Goal: Transaction & Acquisition: Subscribe to service/newsletter

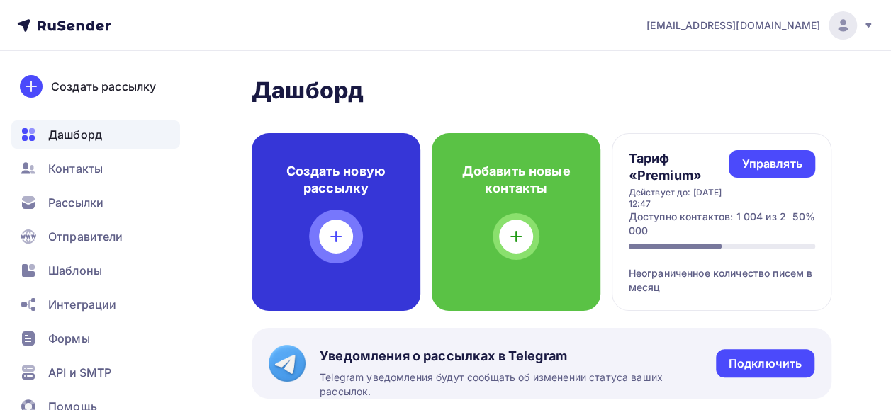
click at [347, 226] on div at bounding box center [336, 237] width 34 height 34
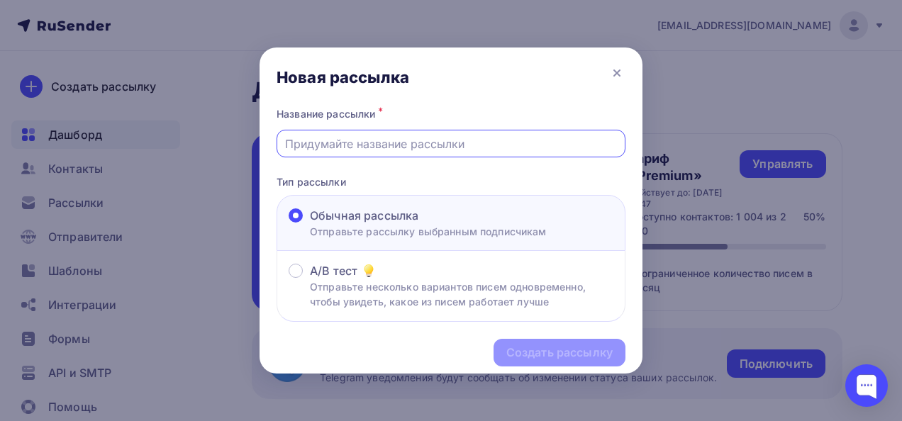
click at [313, 142] on input "text" at bounding box center [451, 143] width 332 height 17
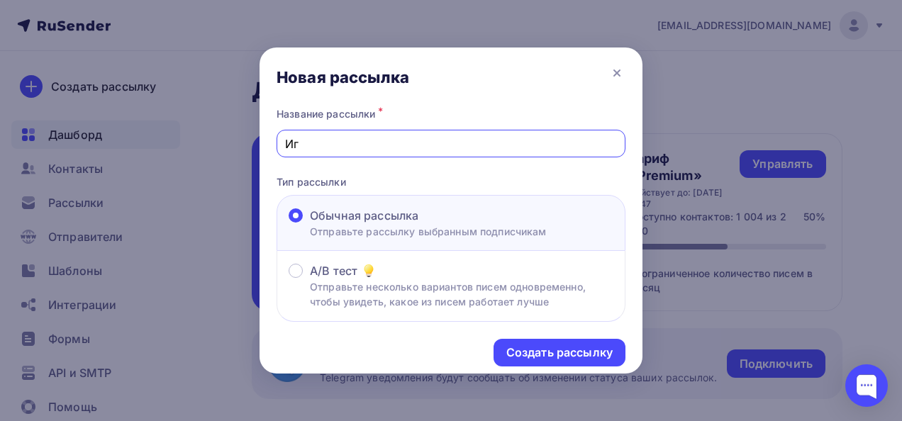
type input "[PERSON_NAME]"
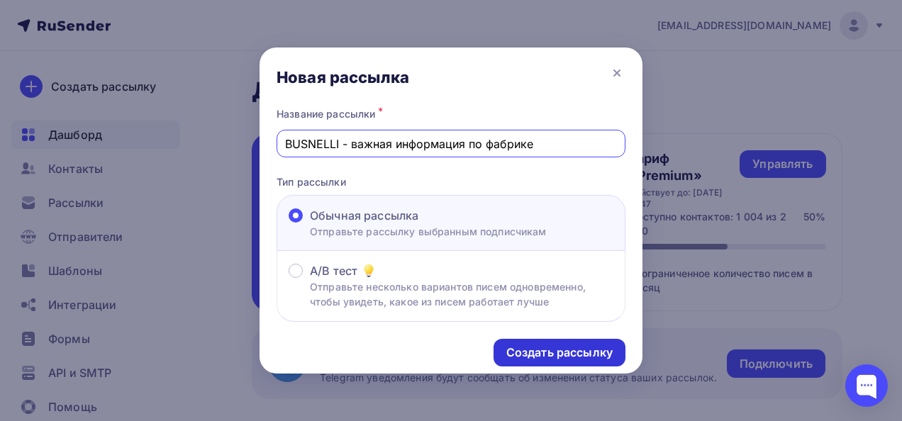
type input "BUSNELLI - важная информация по фабрике"
click at [564, 349] on div "Создать рассылку" at bounding box center [559, 353] width 106 height 16
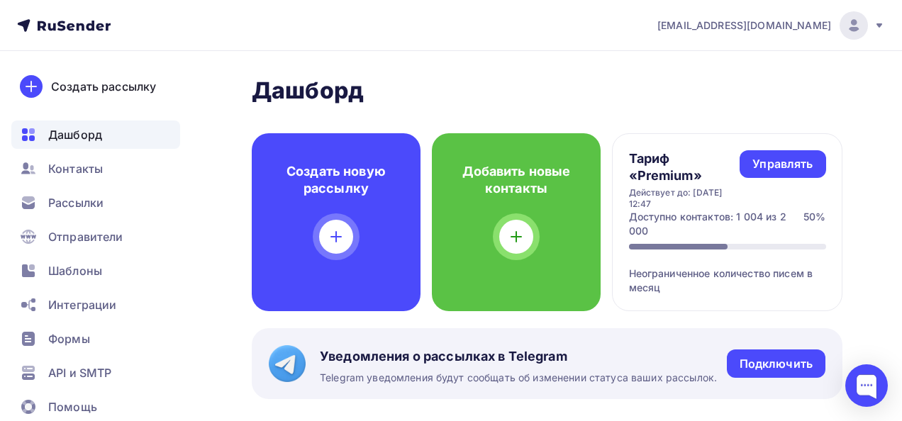
click at [564, 349] on div "Создать рассылку" at bounding box center [559, 353] width 106 height 16
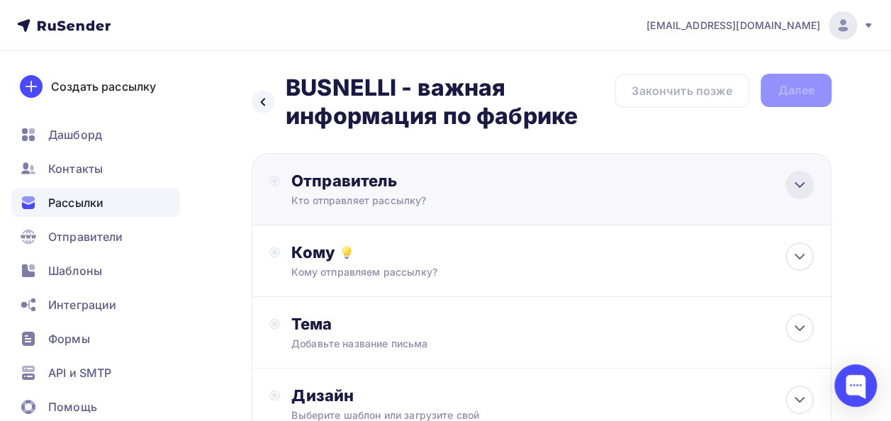
drag, startPoint x: 564, startPoint y: 349, endPoint x: 807, endPoint y: 177, distance: 298.0
click at [807, 177] on div at bounding box center [799, 185] width 28 height 28
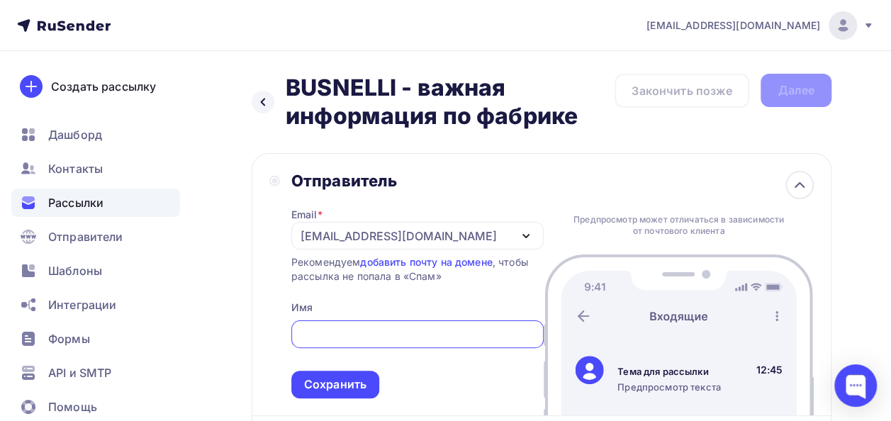
click at [422, 335] on input "text" at bounding box center [417, 334] width 236 height 17
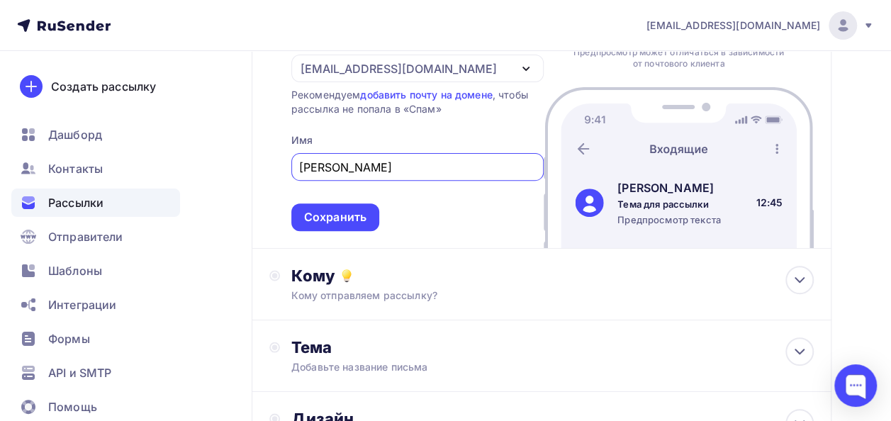
scroll to position [183, 0]
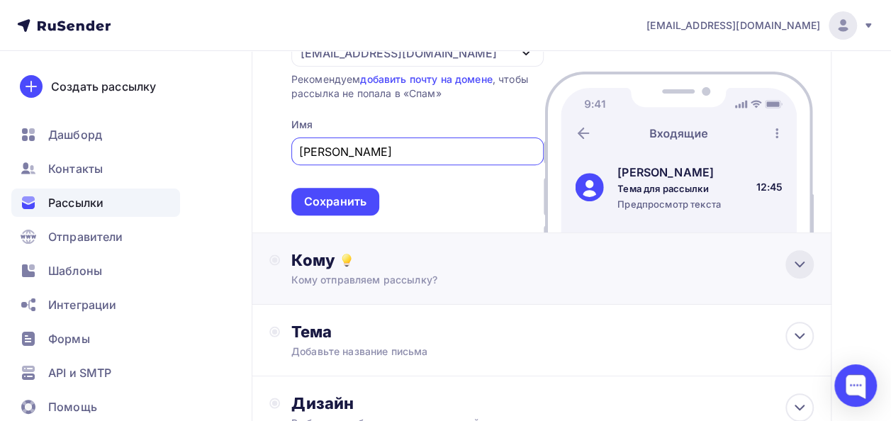
type input "[PERSON_NAME]"
click at [800, 265] on icon at bounding box center [799, 264] width 17 height 17
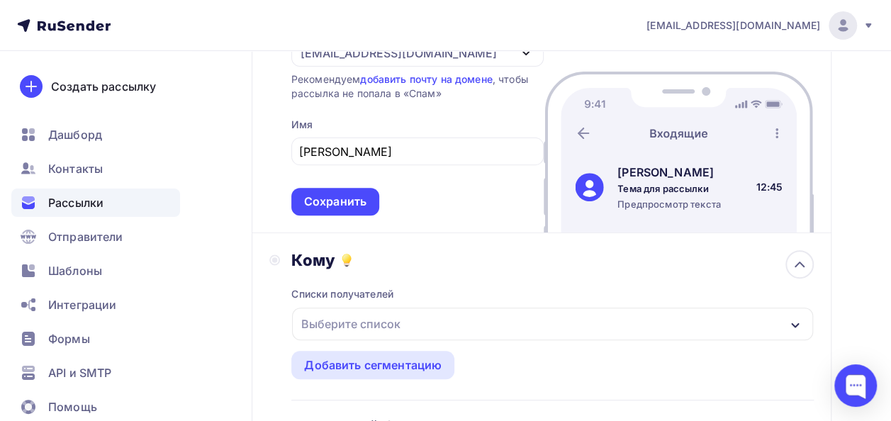
click at [459, 330] on div "Выберите список" at bounding box center [552, 324] width 521 height 33
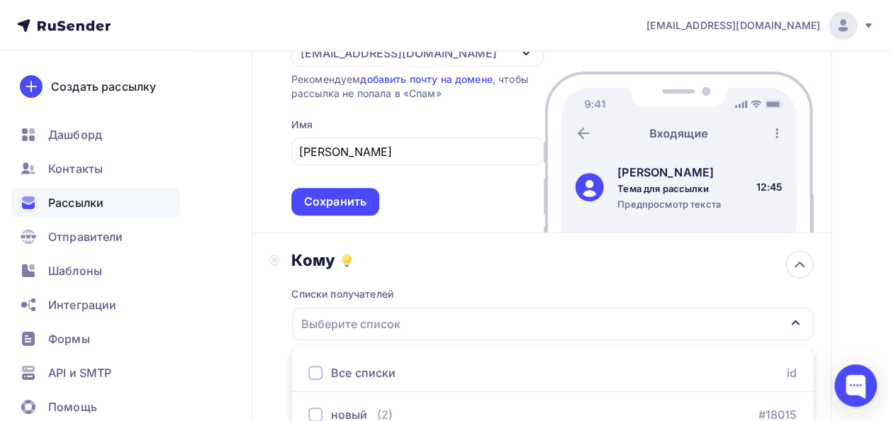
scroll to position [393, 0]
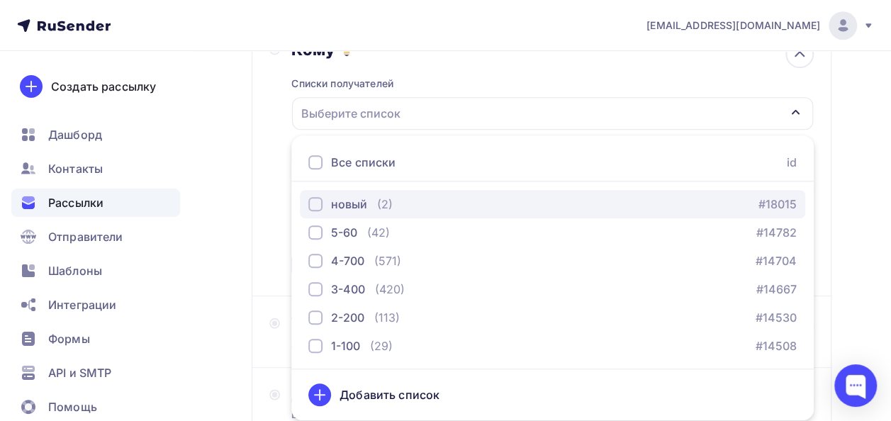
click at [318, 200] on div "button" at bounding box center [315, 204] width 14 height 14
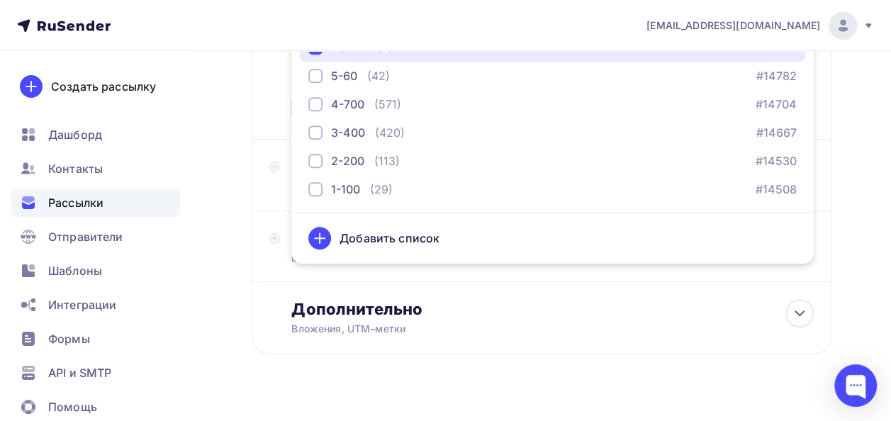
scroll to position [576, 0]
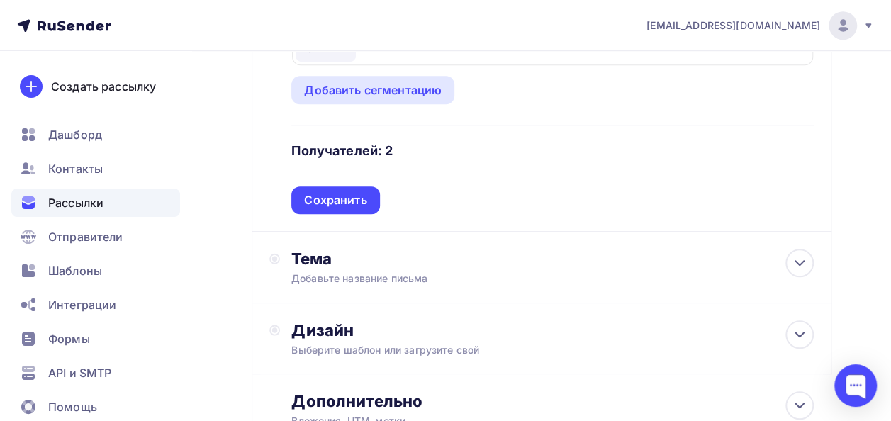
scroll to position [356, 0]
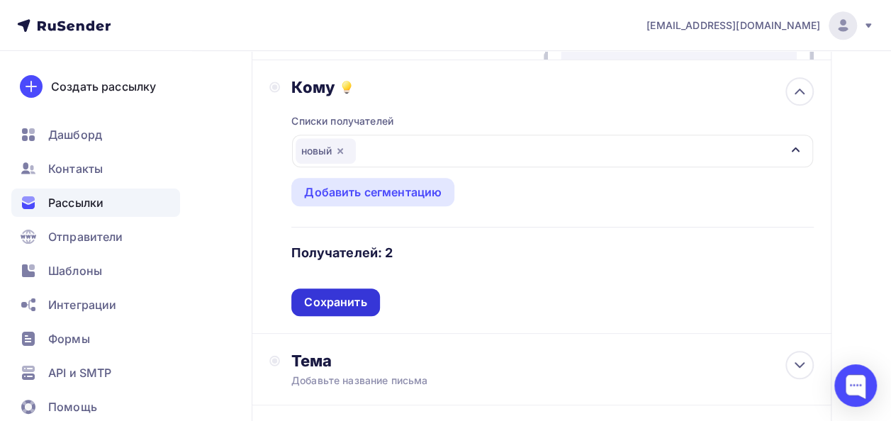
click at [349, 292] on div "Сохранить" at bounding box center [335, 303] width 88 height 28
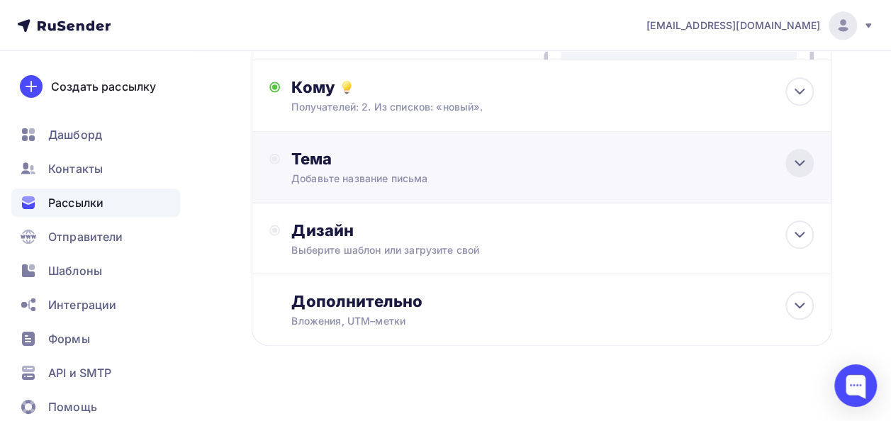
click at [799, 160] on icon at bounding box center [799, 163] width 17 height 17
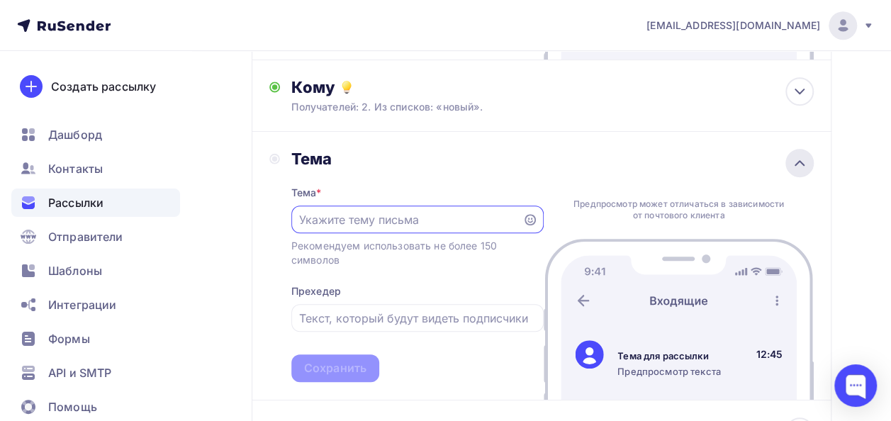
scroll to position [0, 0]
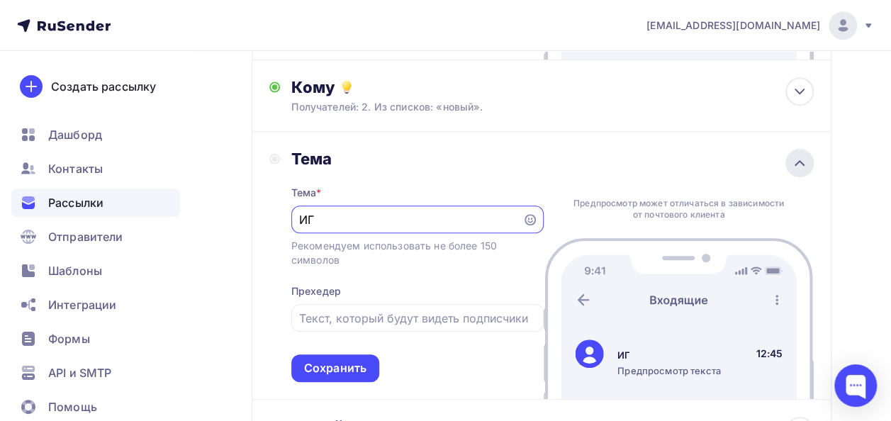
type input "[PERSON_NAME]"
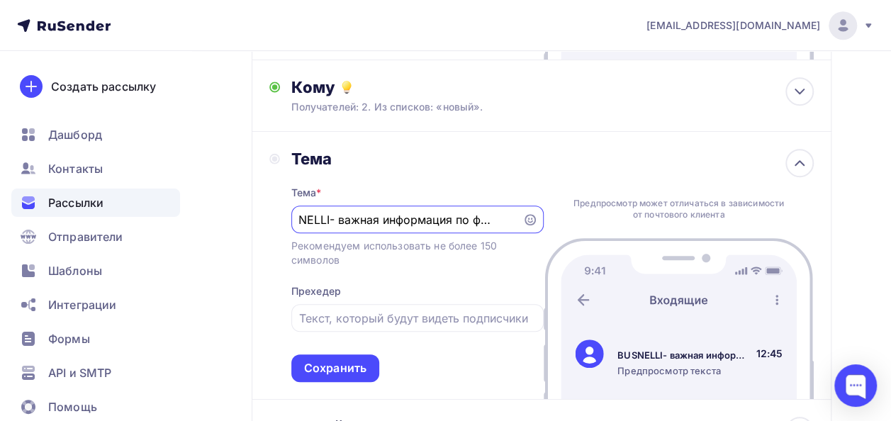
scroll to position [0, 30]
type input "BUSNELLI- важная информация по фабрике"
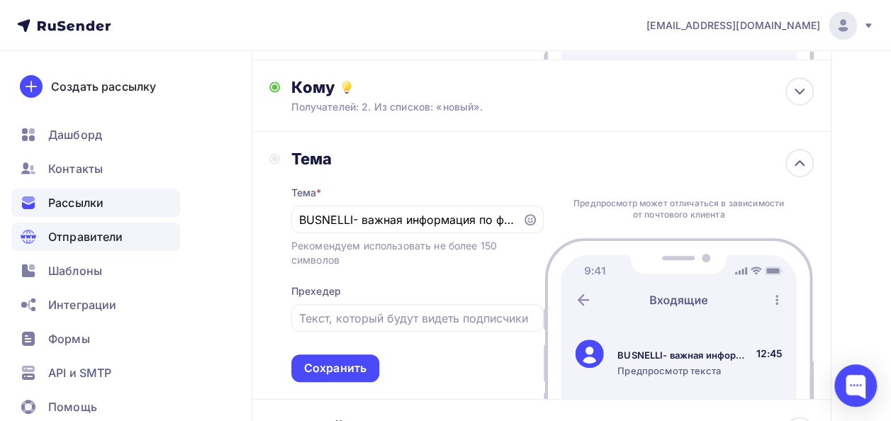
drag, startPoint x: 513, startPoint y: 217, endPoint x: 61, endPoint y: 228, distance: 452.4
click at [61, 228] on div "[EMAIL_ADDRESS][DOMAIN_NAME] Аккаунт Тарифы Выйти Создать рассылку [GEOGRAPHIC_…" at bounding box center [445, 139] width 891 height 990
click at [359, 267] on div "Рекомендуем использовать не более 150 символов" at bounding box center [417, 253] width 252 height 28
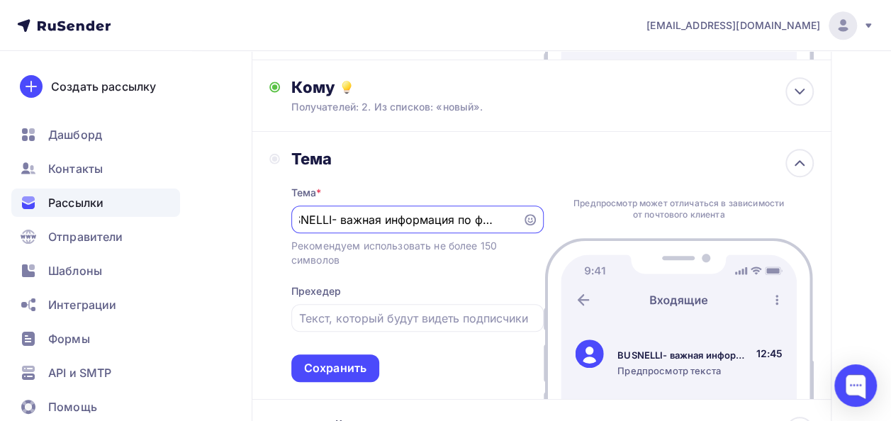
scroll to position [0, 30]
drag, startPoint x: 301, startPoint y: 220, endPoint x: 547, endPoint y: 224, distance: 246.7
click at [547, 224] on div "Тема Тема * BUSNELLI- важная информация по фабрике Рекомендуем использовать не …" at bounding box center [542, 266] width 580 height 268
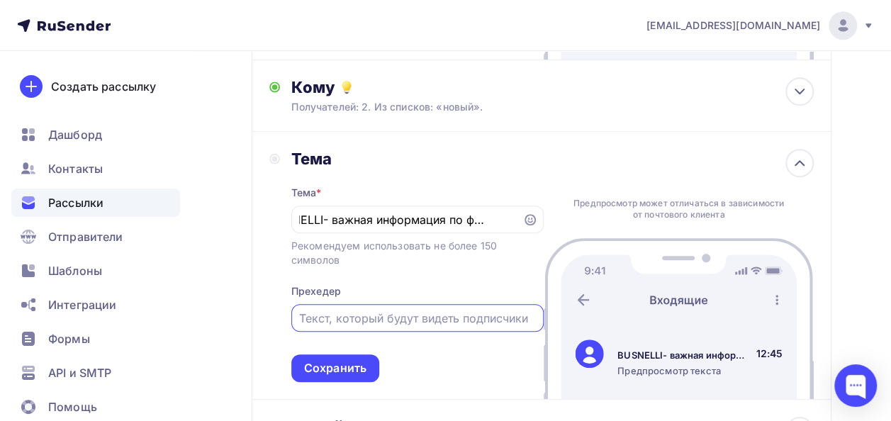
scroll to position [0, 0]
click at [415, 318] on input "text" at bounding box center [417, 318] width 236 height 17
paste input "BUSNELLI- важная информация по фабрике"
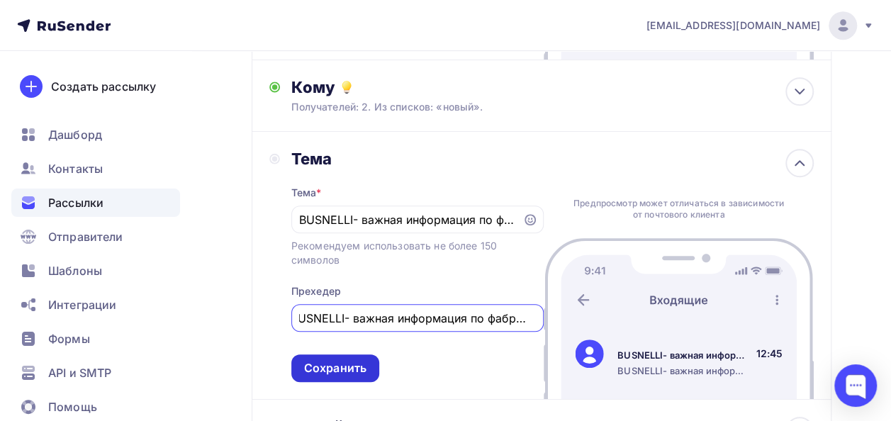
type input "BUSNELLI- важная информация по фабрике"
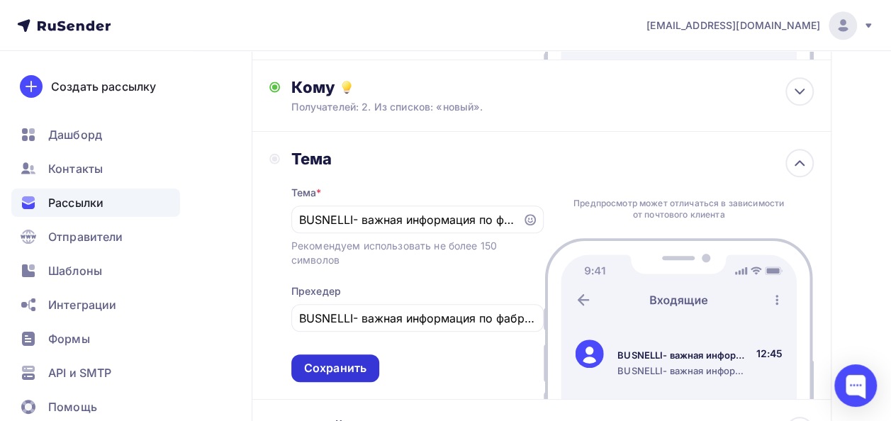
click at [311, 373] on div "Сохранить" at bounding box center [335, 368] width 62 height 16
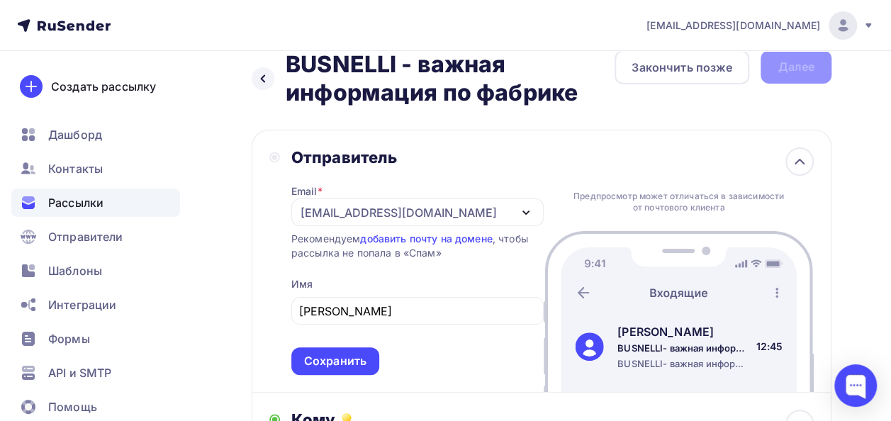
scroll to position [21, 0]
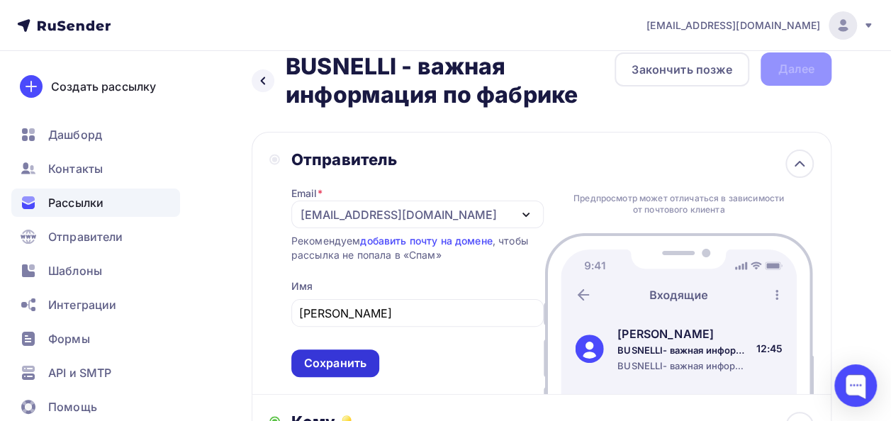
click at [349, 357] on div "Сохранить" at bounding box center [335, 363] width 62 height 16
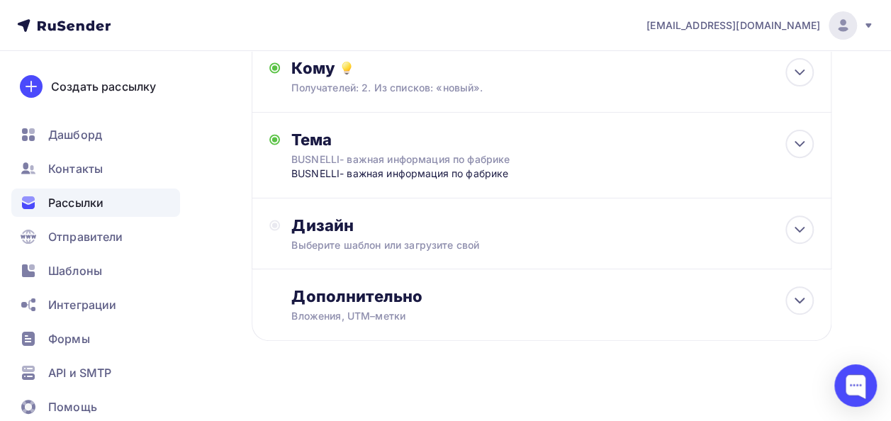
scroll to position [197, 0]
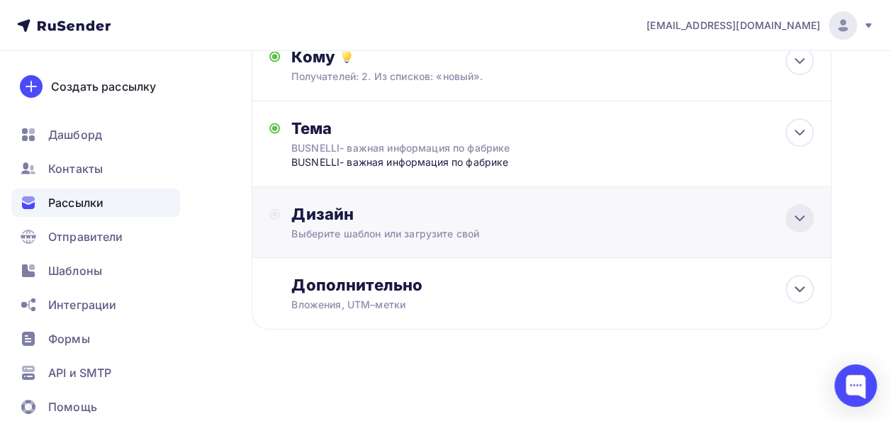
click at [796, 208] on div at bounding box center [799, 218] width 28 height 28
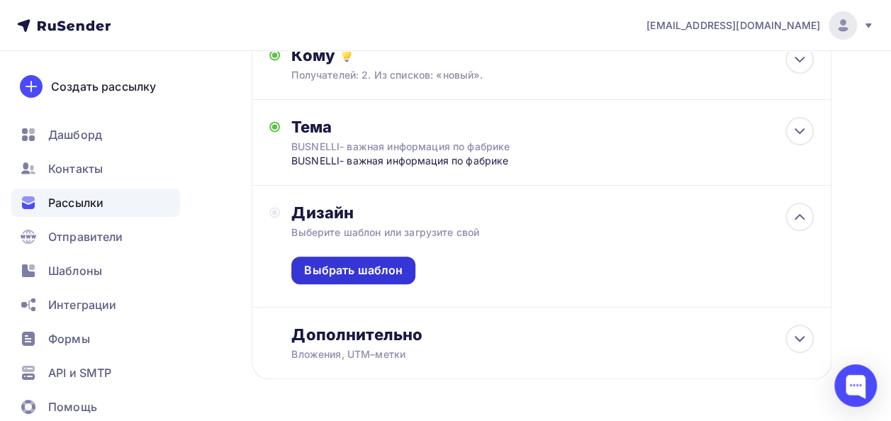
click at [362, 274] on div "Выбрать шаблон" at bounding box center [353, 270] width 99 height 16
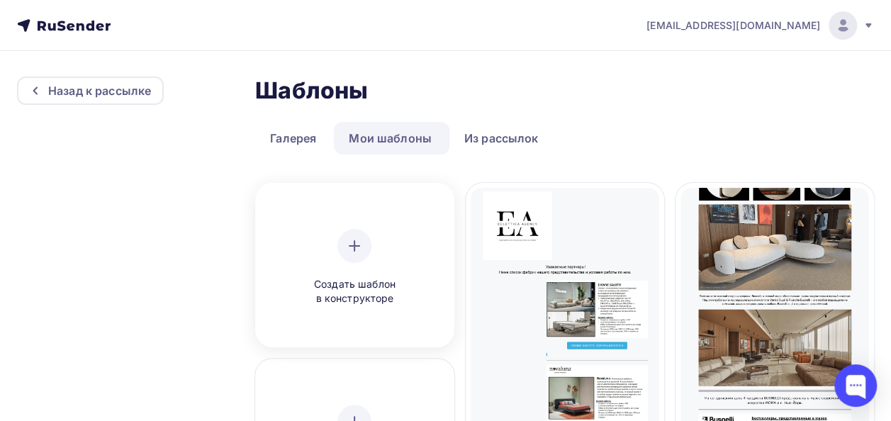
click at [354, 245] on icon at bounding box center [354, 246] width 0 height 10
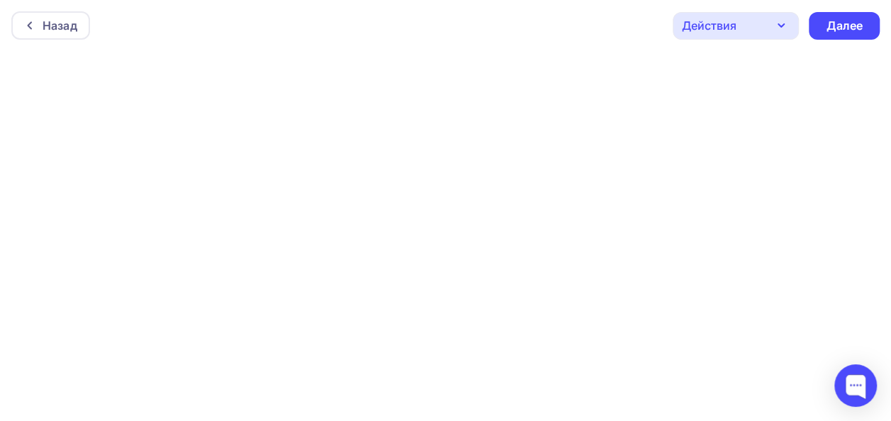
click at [751, 28] on div "Действия" at bounding box center [736, 26] width 126 height 28
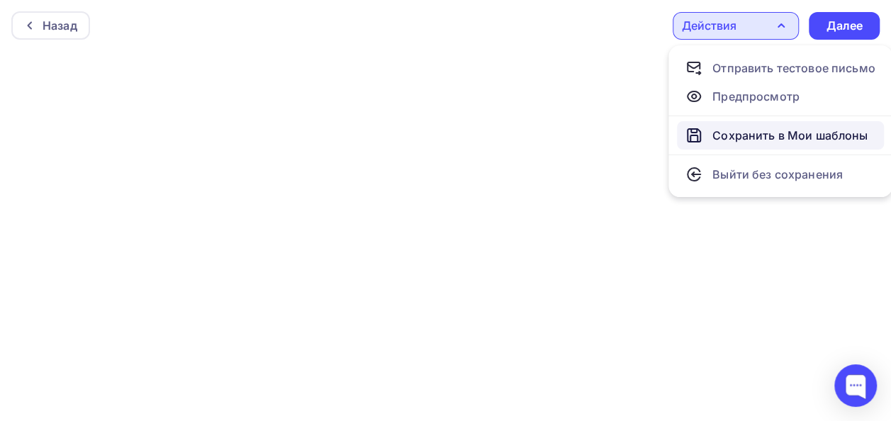
click at [749, 129] on div "Сохранить в Мои шаблоны" at bounding box center [789, 135] width 155 height 17
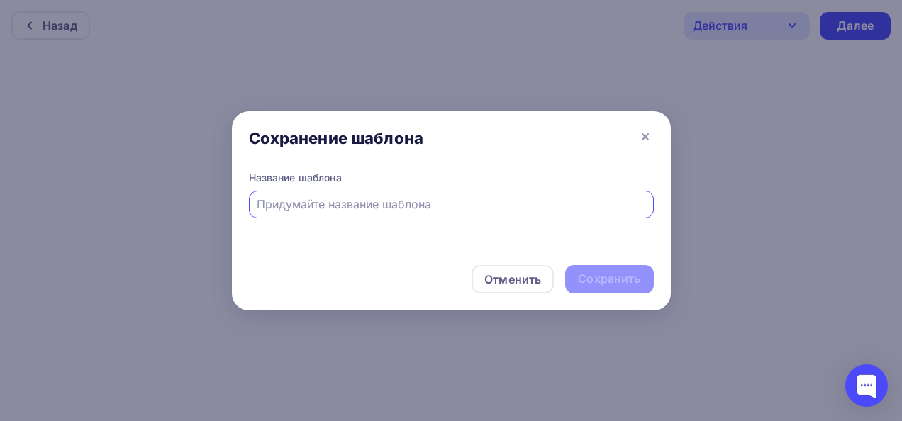
click at [549, 202] on input "text" at bounding box center [451, 204] width 388 height 17
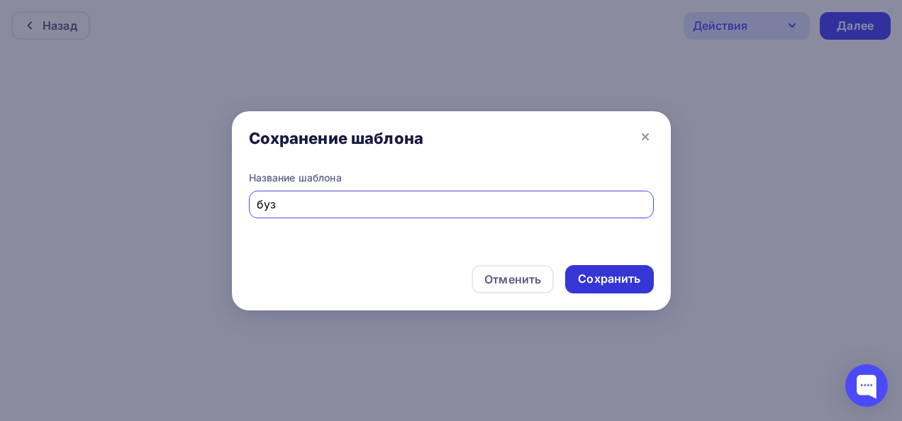
type input "буз"
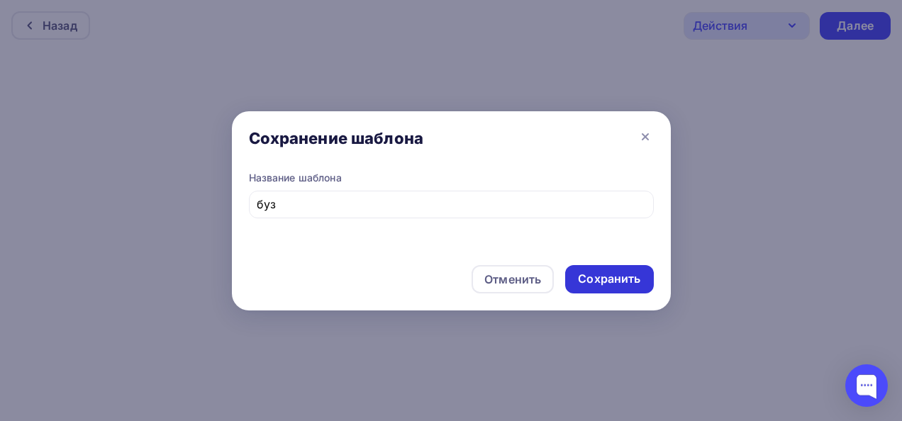
click at [618, 286] on div "Сохранить" at bounding box center [609, 279] width 62 height 16
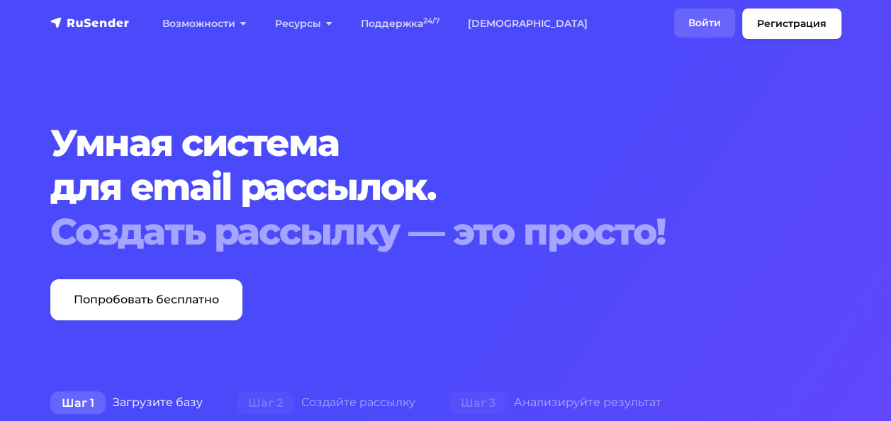
click at [703, 24] on link "Войти" at bounding box center [704, 23] width 61 height 29
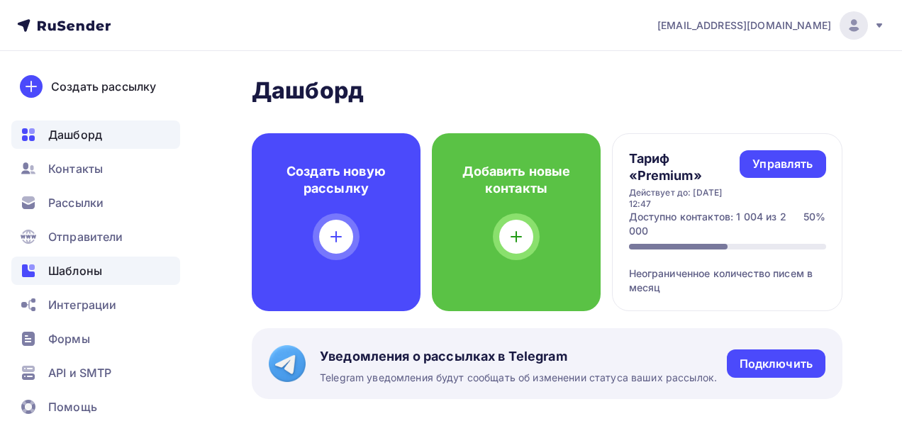
click at [101, 262] on span "Шаблоны" at bounding box center [75, 270] width 54 height 17
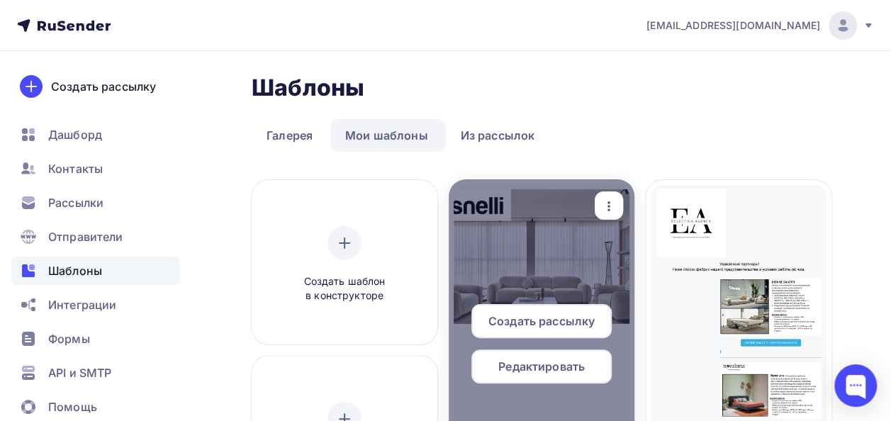
click at [526, 370] on span "Редактировать" at bounding box center [541, 366] width 86 height 17
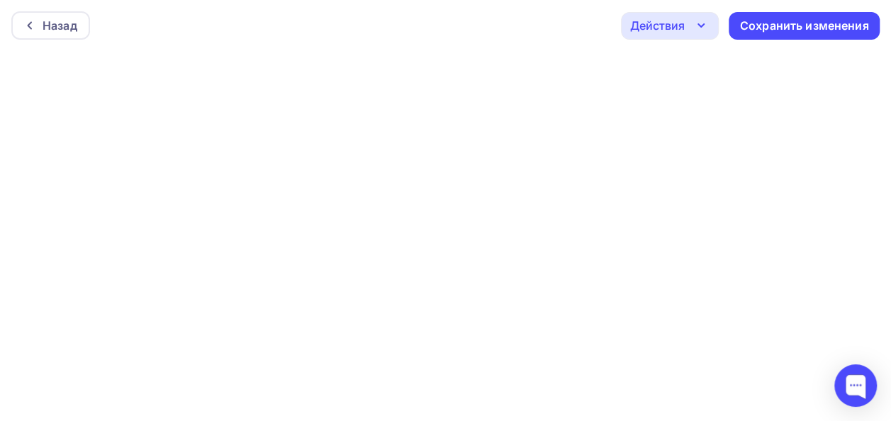
scroll to position [4, 0]
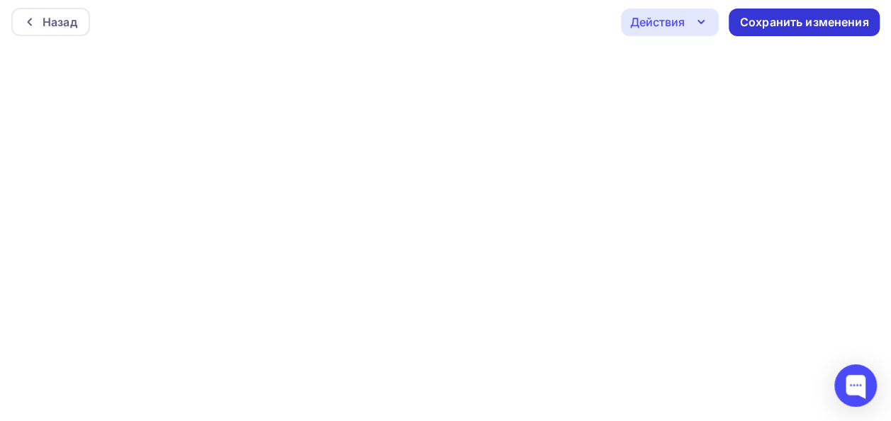
click at [826, 25] on div "Сохранить изменения" at bounding box center [804, 22] width 129 height 16
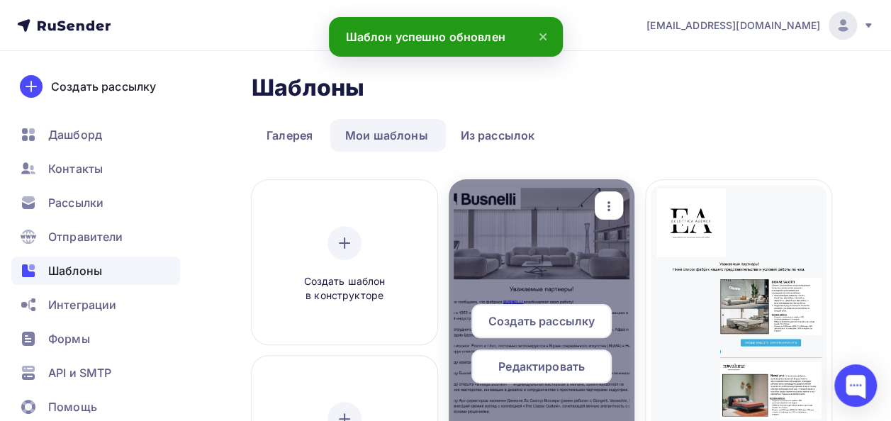
click at [560, 323] on span "Создать рассылку" at bounding box center [541, 321] width 106 height 17
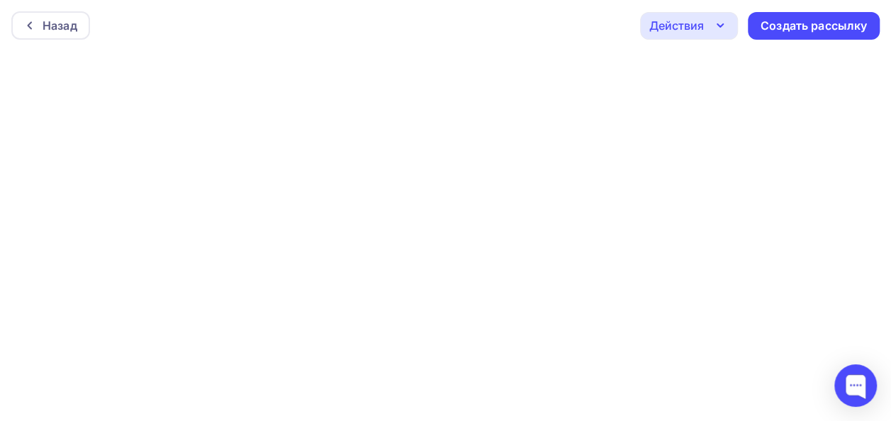
click at [706, 31] on div "Действия" at bounding box center [689, 26] width 98 height 28
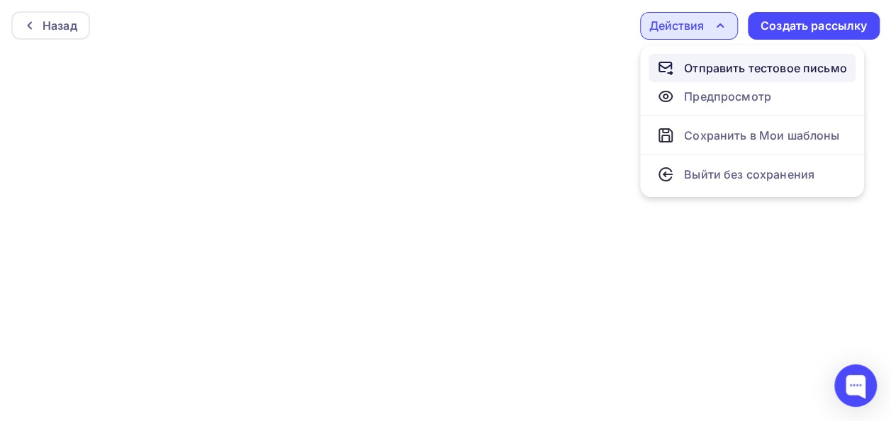
click at [713, 68] on div "Отправить тестовое письмо" at bounding box center [765, 68] width 163 height 17
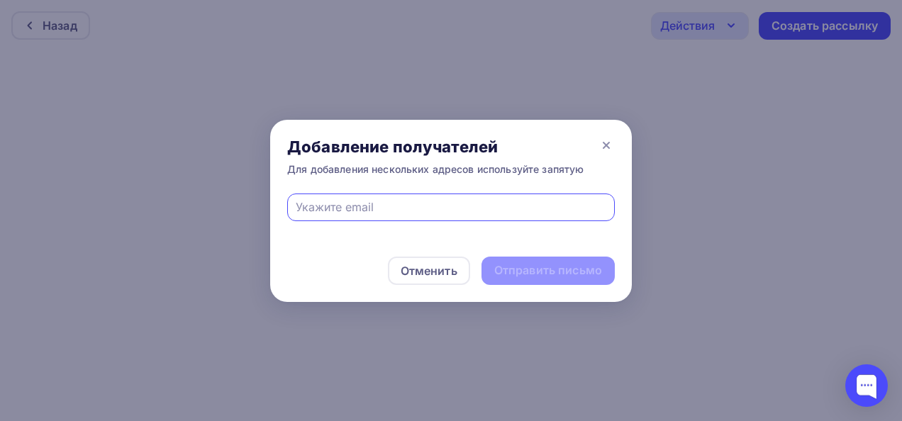
click at [354, 208] on input "text" at bounding box center [451, 206] width 311 height 17
type input "в"
type input "dmitriy@eclettica.ru"
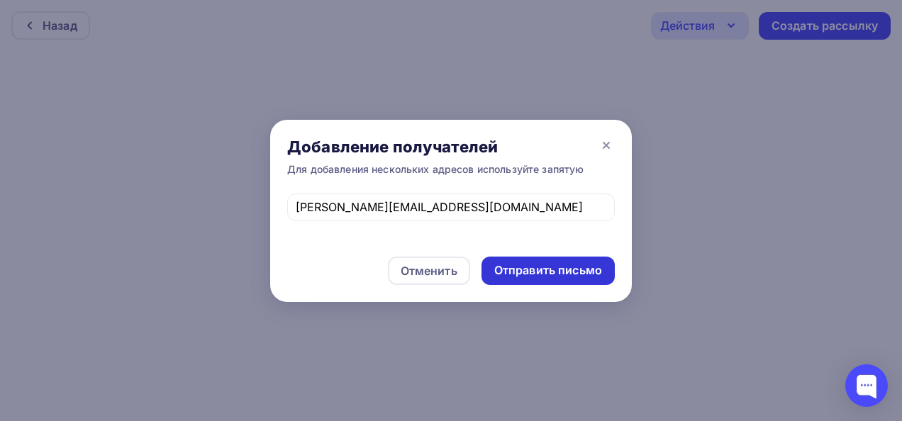
click at [532, 267] on div "Отправить письмо" at bounding box center [548, 270] width 108 height 16
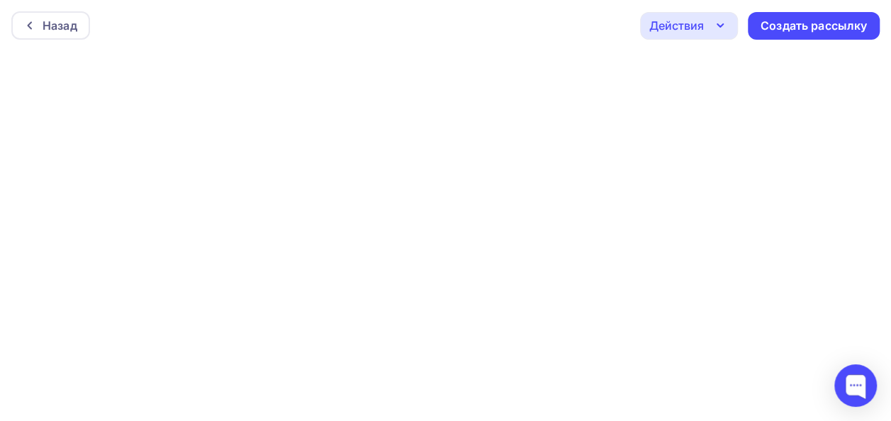
click at [686, 13] on div "Действия" at bounding box center [689, 26] width 98 height 28
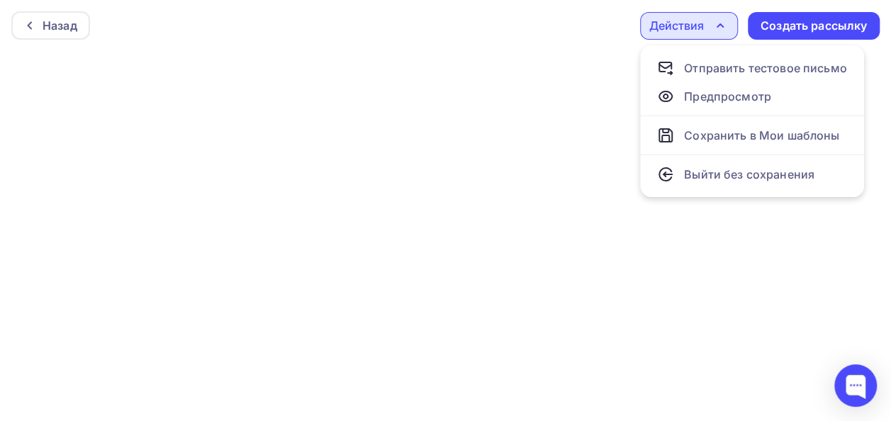
drag, startPoint x: 493, startPoint y: 38, endPoint x: 902, endPoint y: 60, distance: 408.9
click at [891, 60] on html "Назад Действия Отправить тестовое письмо Предпросмотр Сохранить в Мои шаблоны В…" at bounding box center [445, 210] width 891 height 421
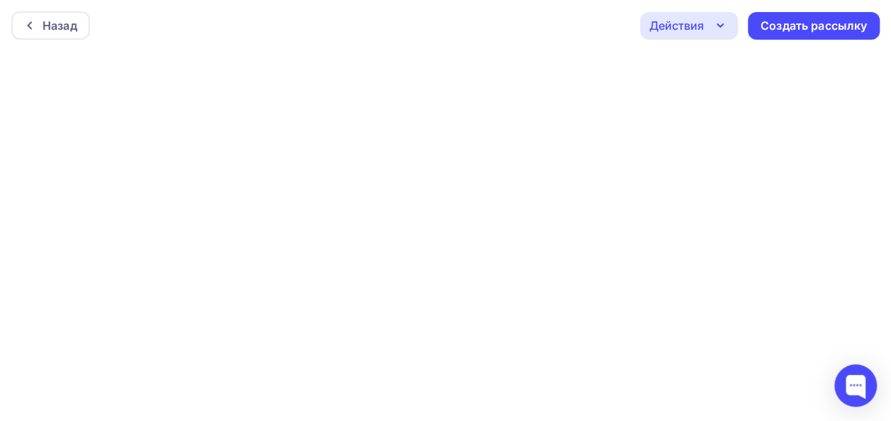
click at [558, 23] on div "Назад Действия Отправить тестовое письмо Предпросмотр Сохранить в Мои шаблоны В…" at bounding box center [445, 25] width 891 height 51
click at [718, 23] on icon "button" at bounding box center [720, 25] width 17 height 17
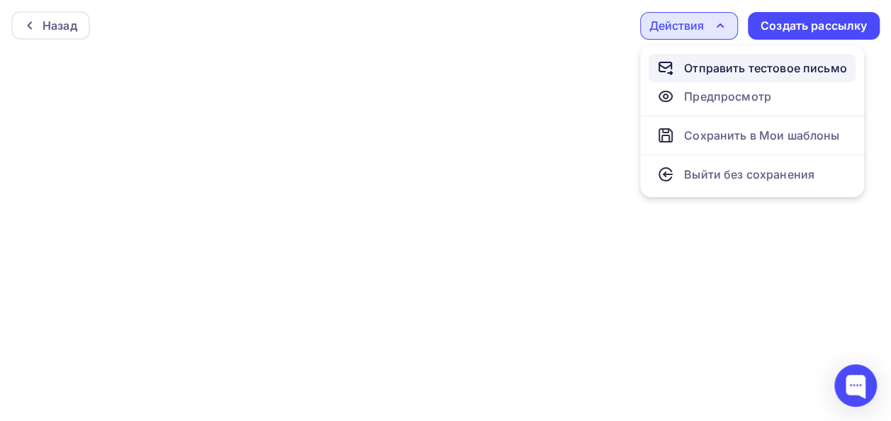
click at [700, 79] on link "Отправить тестовое письмо" at bounding box center [752, 68] width 207 height 28
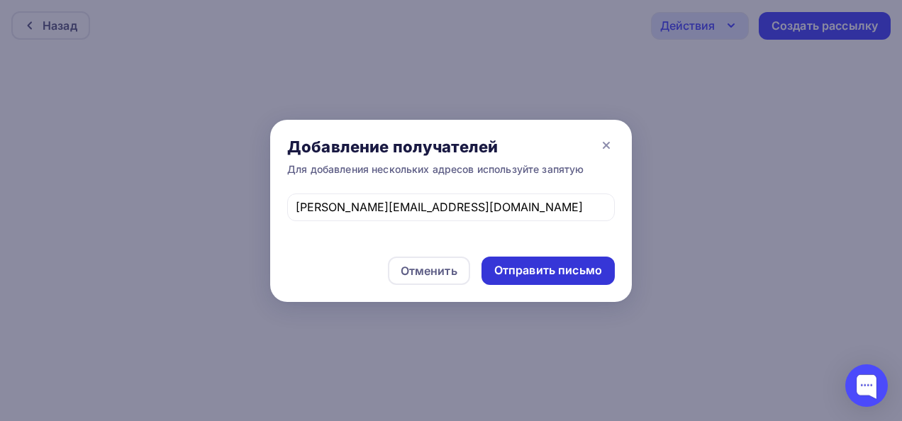
click at [534, 271] on div "Отправить письмо" at bounding box center [548, 270] width 108 height 16
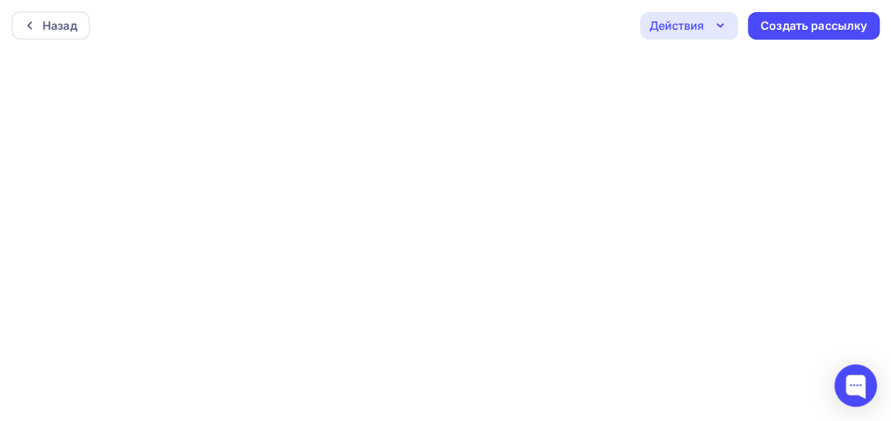
click at [713, 21] on icon "button" at bounding box center [720, 25] width 17 height 17
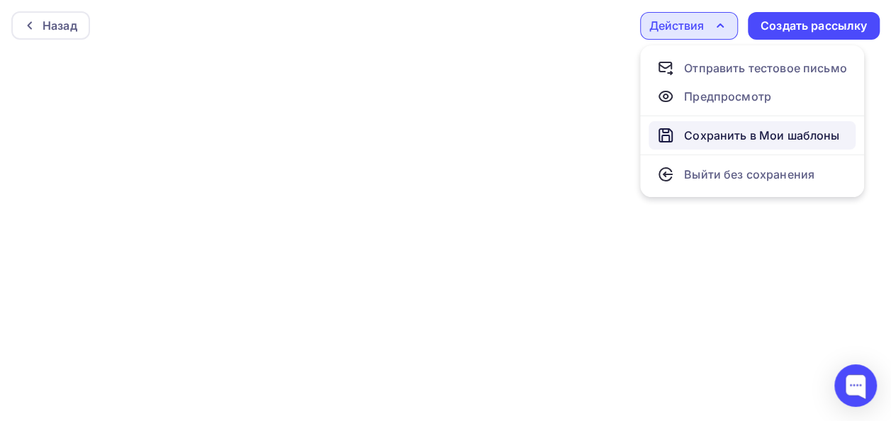
click at [697, 145] on link "Сохранить в Мои шаблоны" at bounding box center [752, 135] width 207 height 28
